Goal: Communication & Community: Answer question/provide support

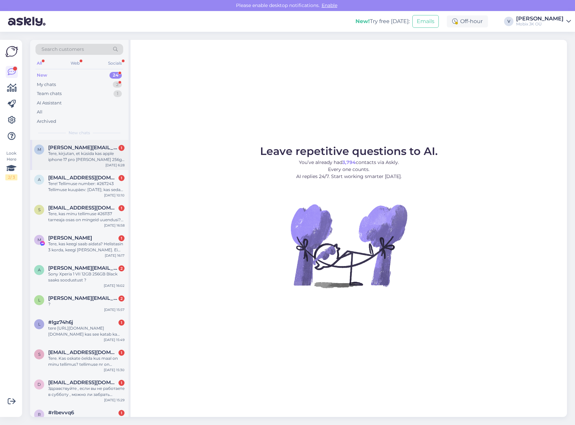
click at [117, 163] on div "[DATE] 6:28" at bounding box center [114, 165] width 19 height 5
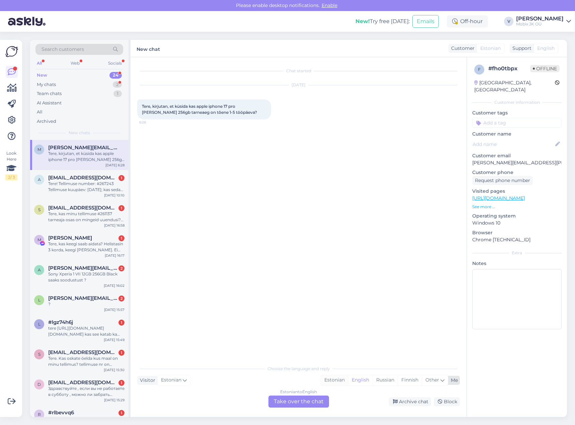
click at [329, 377] on div "Estonian" at bounding box center [334, 380] width 27 height 10
click at [313, 401] on div "Estonian to Estonian Take over the chat" at bounding box center [298, 402] width 61 height 12
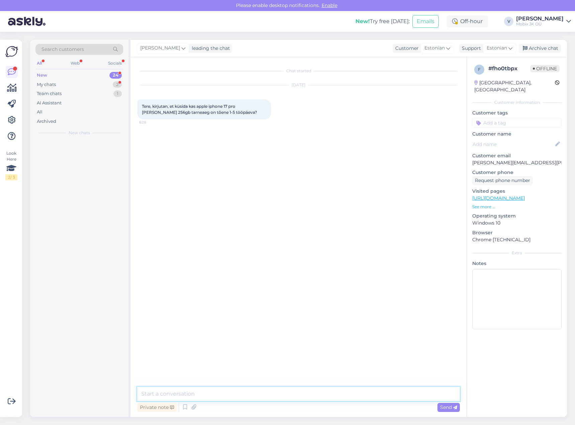
click at [320, 401] on textarea at bounding box center [298, 394] width 323 height 14
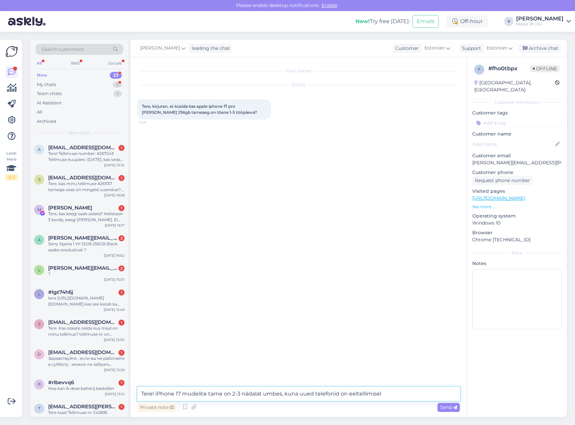
type textarea "Tere! iPhone 17 mudelite tarne on 2-3 nädalat umbes, kuna uued telefonid on eel…"
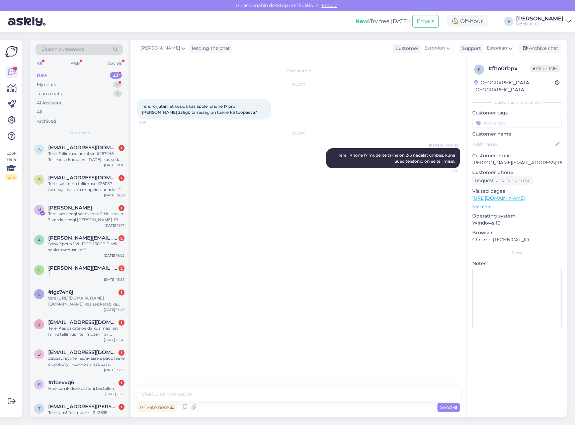
click at [513, 118] on input at bounding box center [516, 123] width 89 height 10
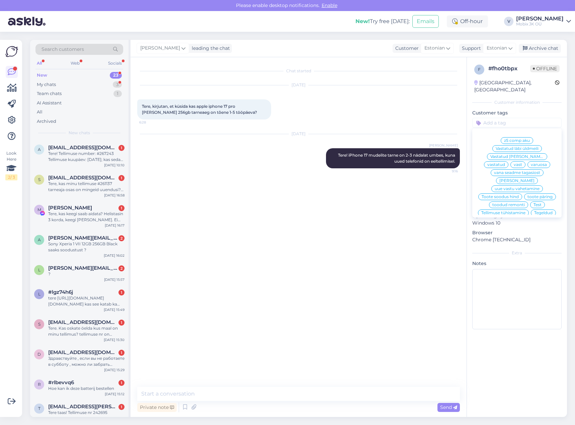
drag, startPoint x: 542, startPoint y: 149, endPoint x: 542, endPoint y: 145, distance: 4.0
click at [505, 163] on span "vastatud" at bounding box center [496, 165] width 18 height 4
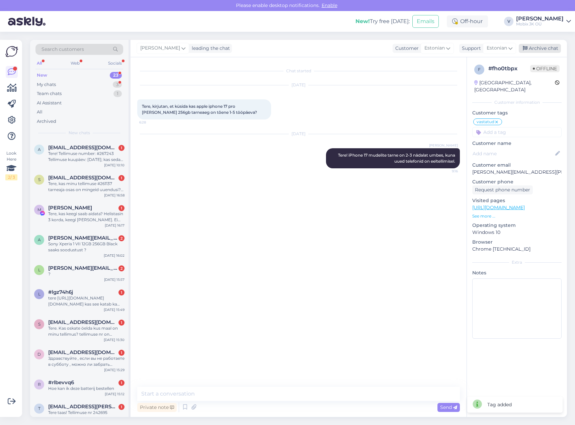
click at [551, 50] on div "Archive chat" at bounding box center [540, 48] width 42 height 9
click at [104, 161] on div "Tere! Tellimuse number: #267243 Tellimuse kuupäev: [DATE]; kas seda tellimust s…" at bounding box center [86, 157] width 76 height 12
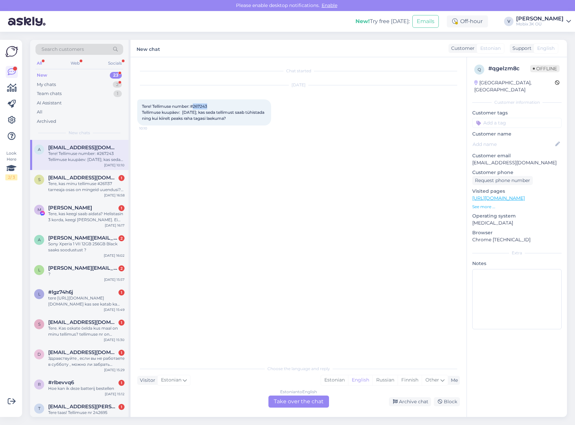
drag, startPoint x: 197, startPoint y: 106, endPoint x: 211, endPoint y: 106, distance: 14.4
click at [211, 106] on div "Tere! Tellimuse number: #267243 Tellimuse kuupäev: [DATE]; kas seda tellimust s…" at bounding box center [204, 112] width 134 height 26
copy span "267243"
click at [334, 378] on div "Estonian" at bounding box center [334, 380] width 27 height 10
click at [308, 402] on div "Estonian to Estonian Take over the chat" at bounding box center [298, 402] width 61 height 12
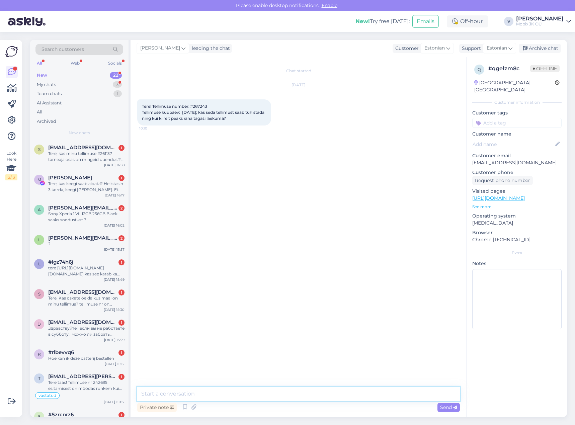
click at [313, 393] on textarea at bounding box center [298, 394] width 323 height 14
type textarea "Tere! Jah, saab tühistada, raha laekub tagasi Teie kontole mitte hiljem kui 14 …"
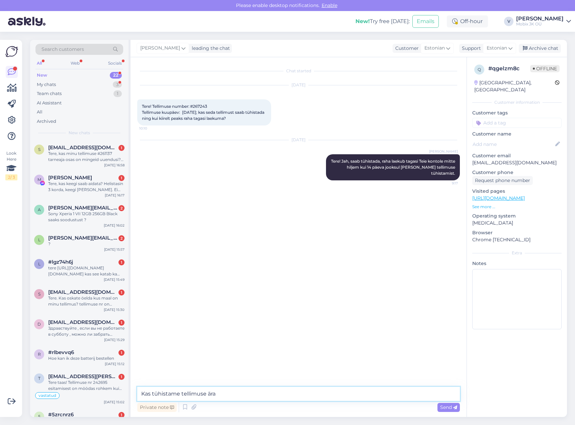
type textarea "Kas tühistame tellimuse ära?"
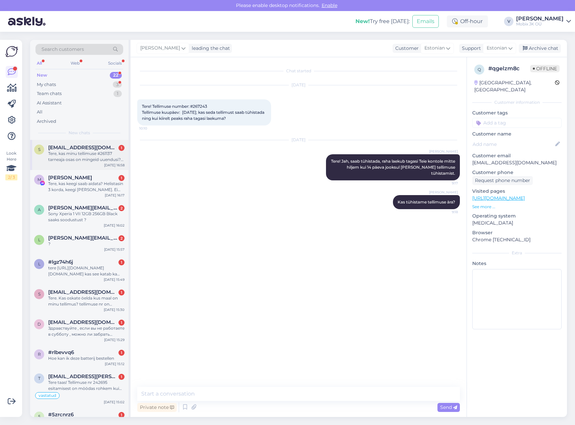
click at [86, 163] on div "s [EMAIL_ADDRESS][DOMAIN_NAME] 1 Tere, kas minu tellimuse #261137 tarneaja osas…" at bounding box center [79, 155] width 98 height 30
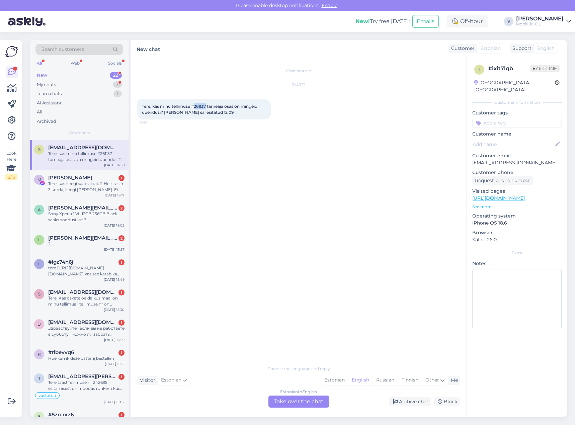
drag, startPoint x: 196, startPoint y: 105, endPoint x: 207, endPoint y: 105, distance: 11.0
click at [207, 105] on span "Tere, kas minu tellimuse #261137 tarneaja osas on mingeid uuendusi? [PERSON_NAM…" at bounding box center [200, 109] width 116 height 11
copy span "261137"
